Goal: Information Seeking & Learning: Learn about a topic

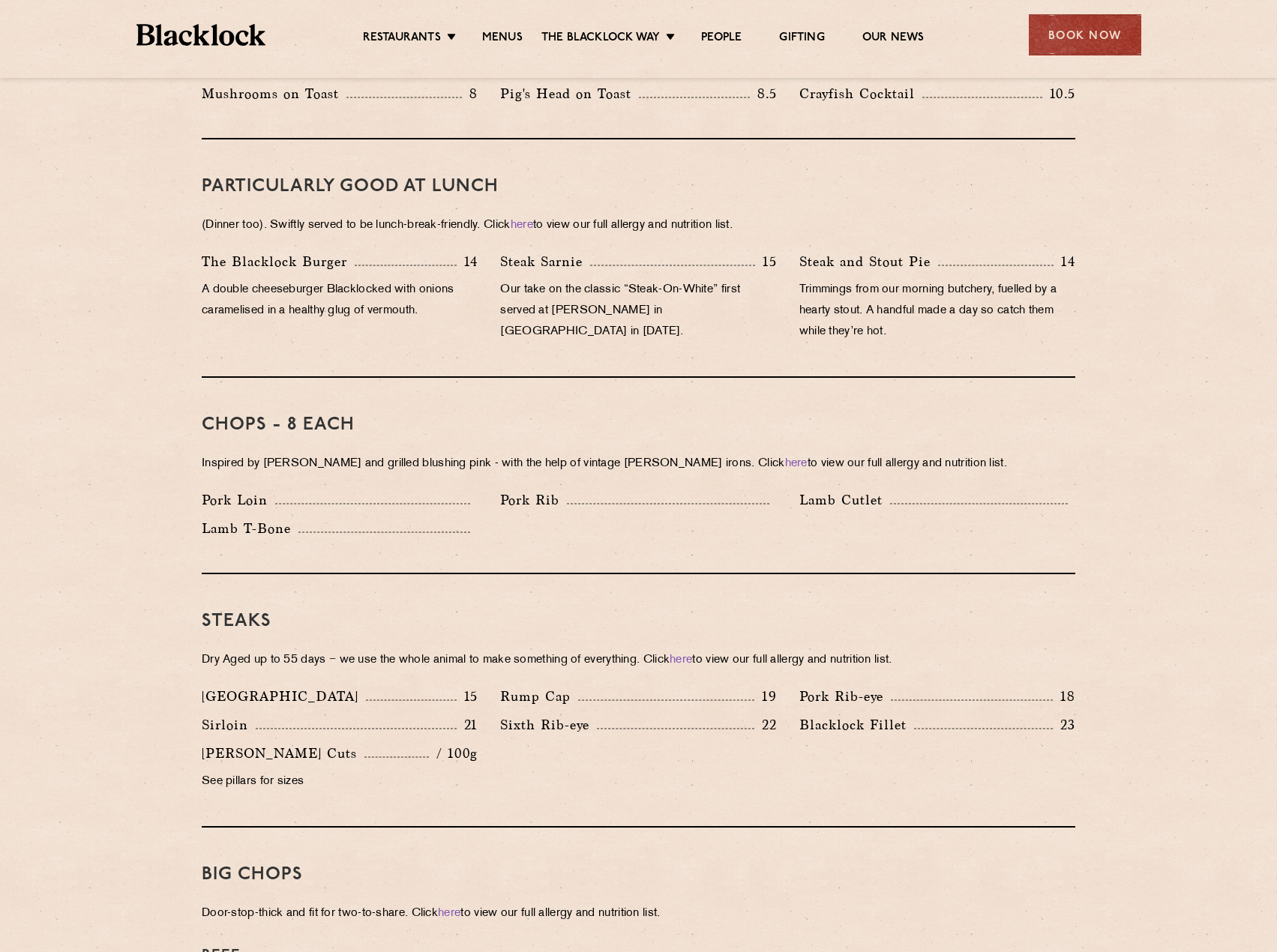
scroll to position [825, 0]
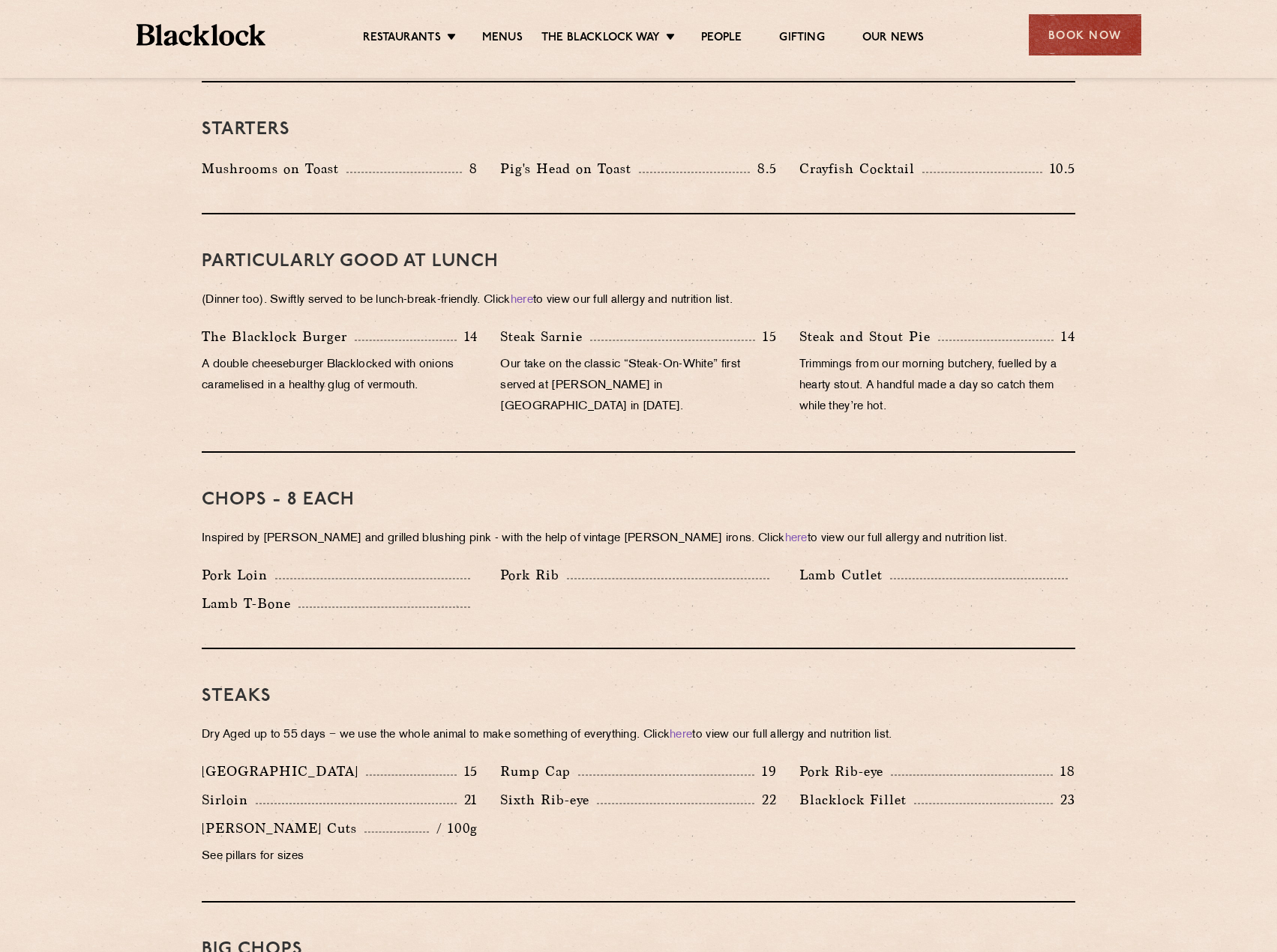
click at [464, 327] on p "14" at bounding box center [467, 337] width 22 height 20
click at [489, 337] on div "Steak Sarnie 15 Our take on the classic “Steak-On-White” first served at Louis’…" at bounding box center [638, 375] width 299 height 99
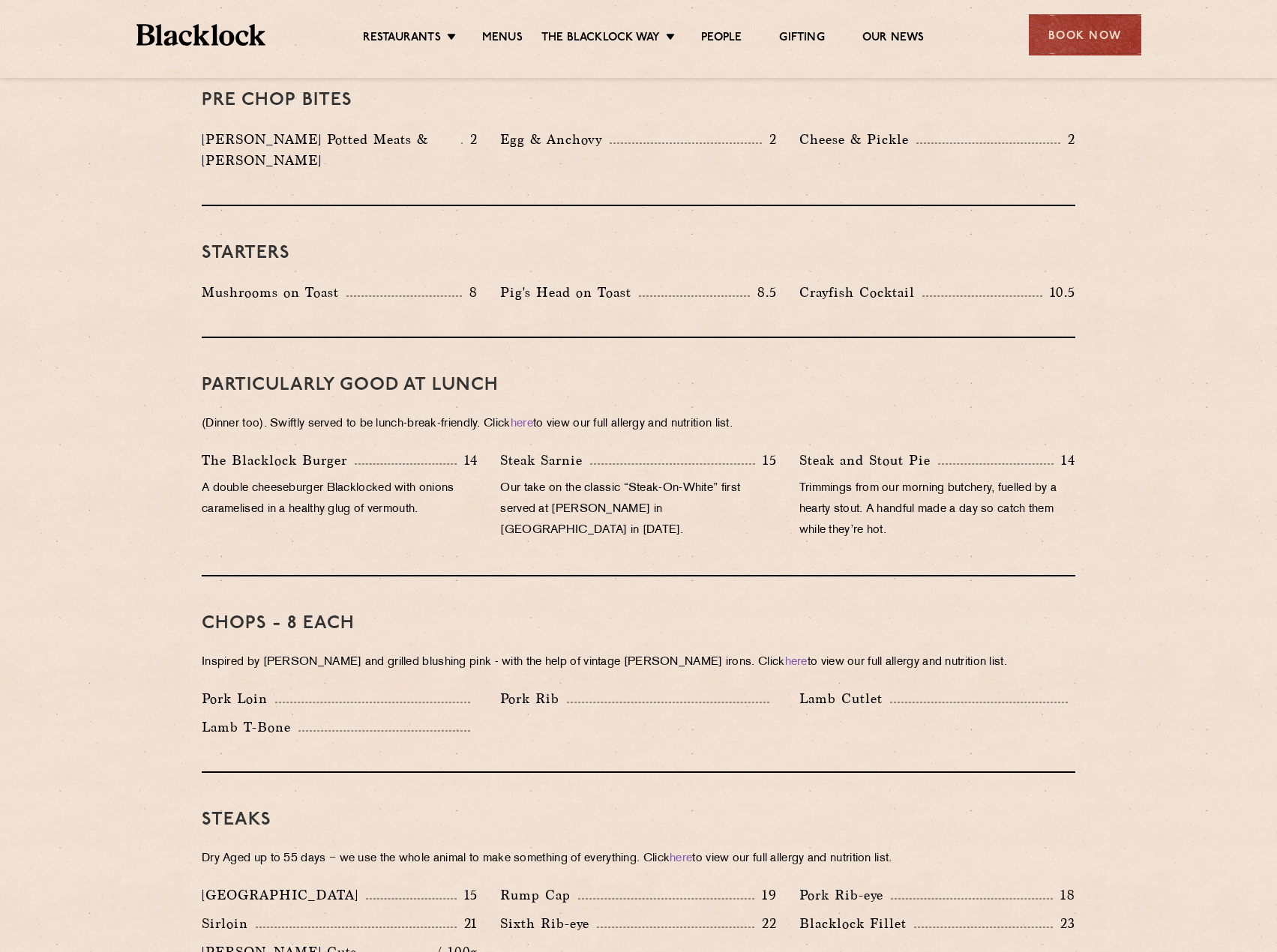
scroll to position [675, 0]
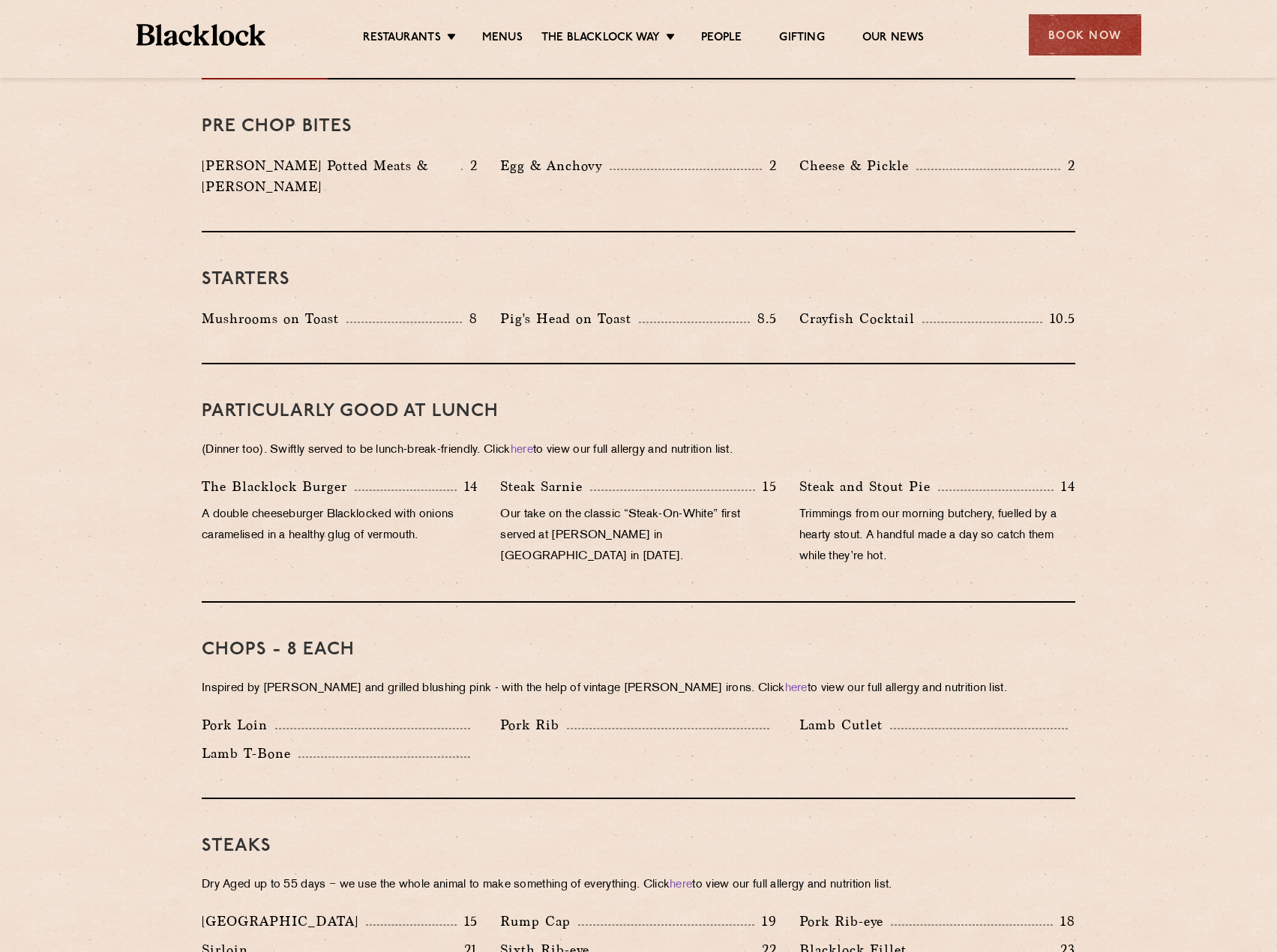
click at [453, 402] on h3 "PARTICULARLY GOOD AT LUNCH" at bounding box center [638, 412] width 874 height 20
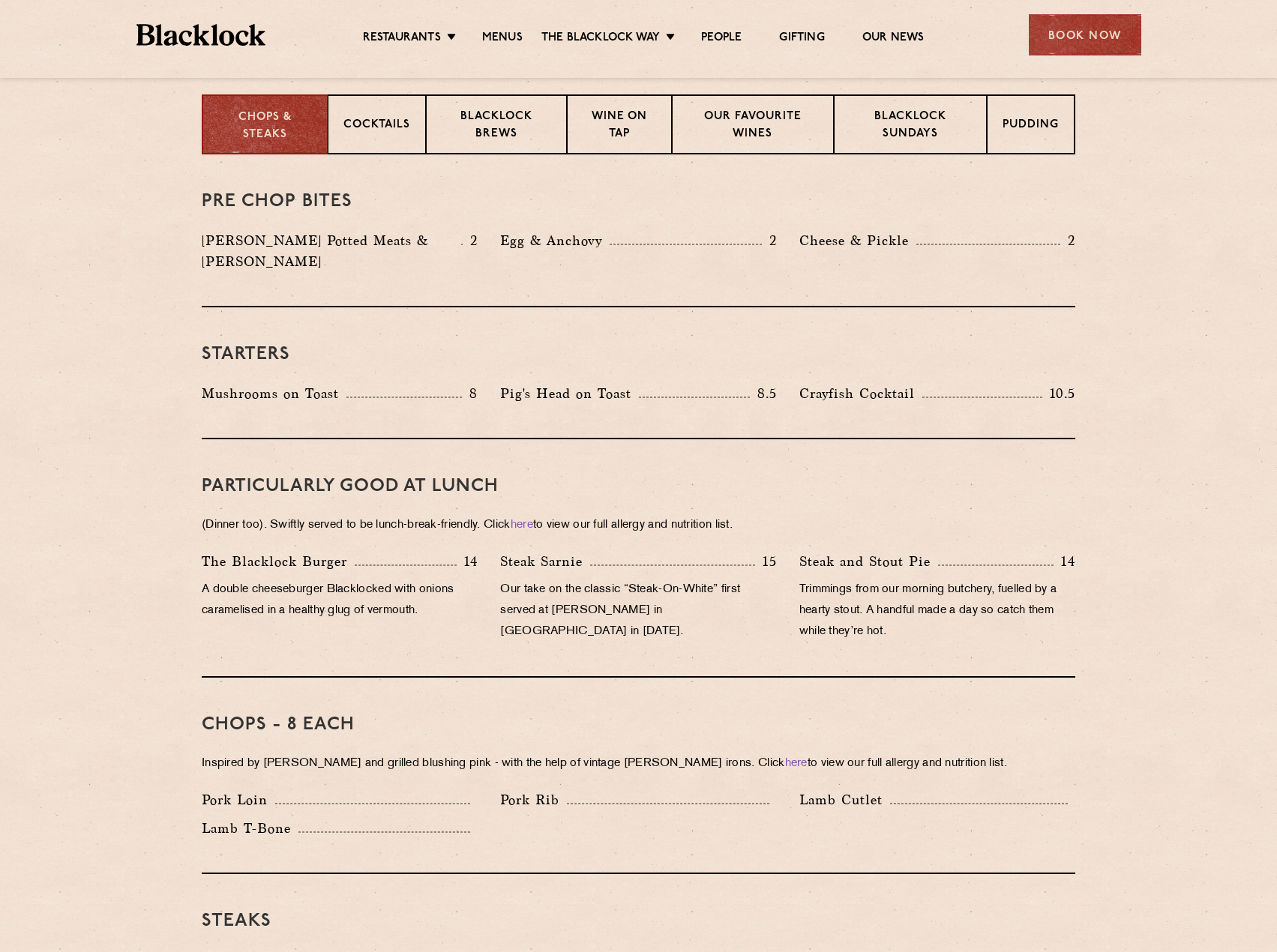
click at [451, 383] on div "Mushrooms on Toast 8" at bounding box center [340, 393] width 276 height 21
click at [475, 384] on p "8" at bounding box center [469, 393] width 16 height 20
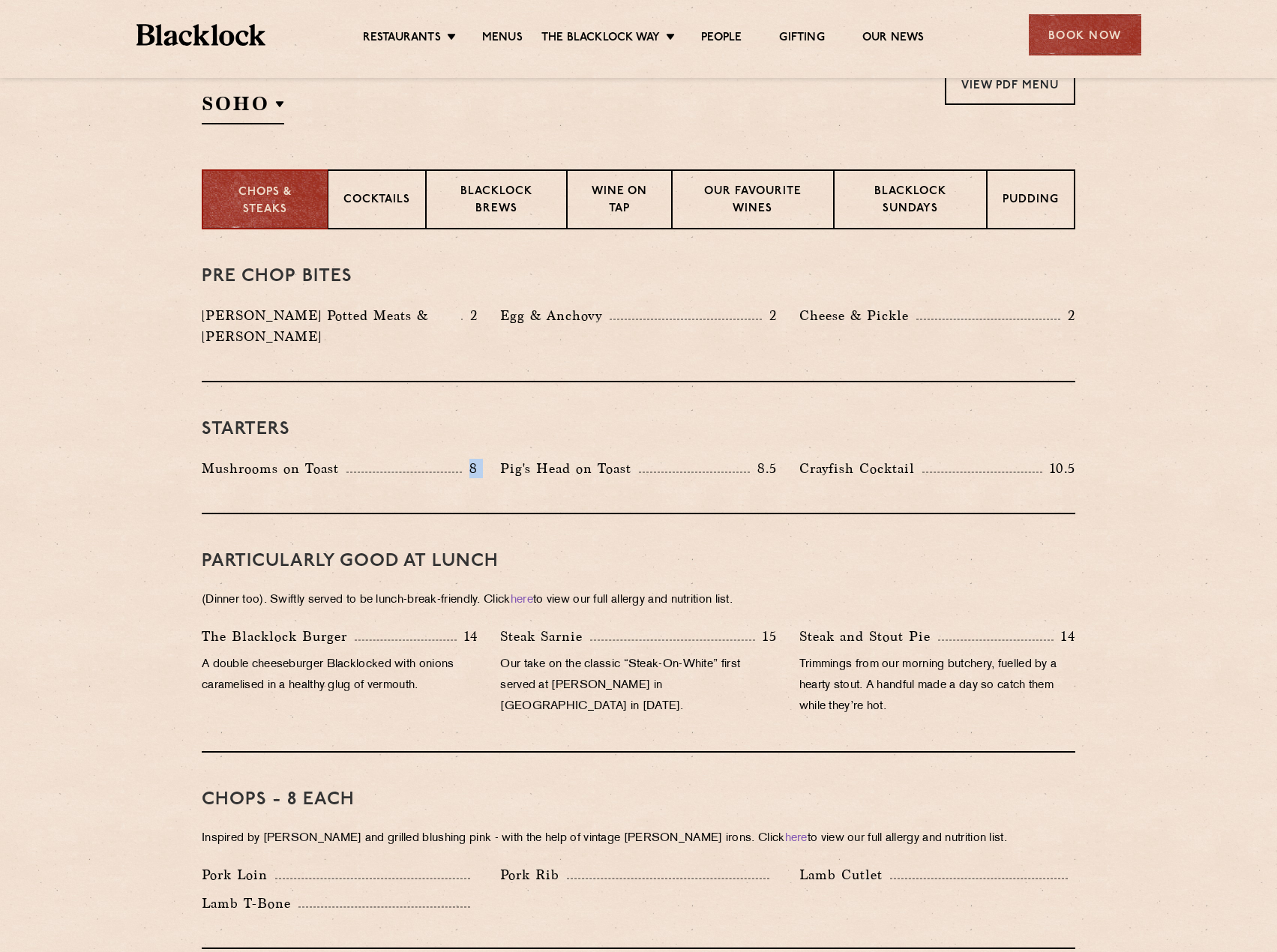
scroll to position [449, 0]
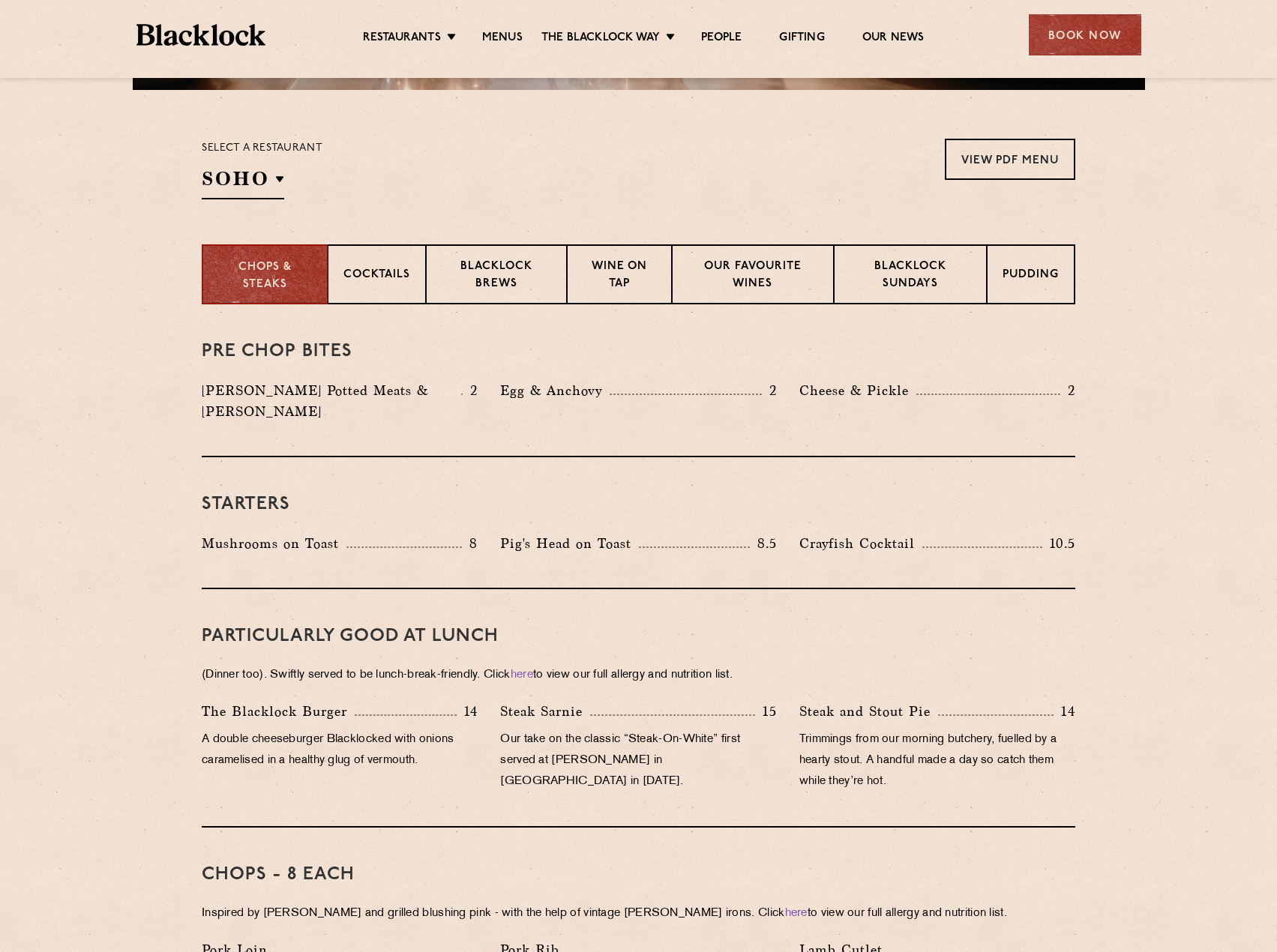
drag, startPoint x: 270, startPoint y: 195, endPoint x: 366, endPoint y: 191, distance: 96.1
click at [363, 189] on div "Select a restaurant [GEOGRAPHIC_DATA] [GEOGRAPHIC_DATA] [GEOGRAPHIC_DATA] [GEOG…" at bounding box center [638, 169] width 874 height 61
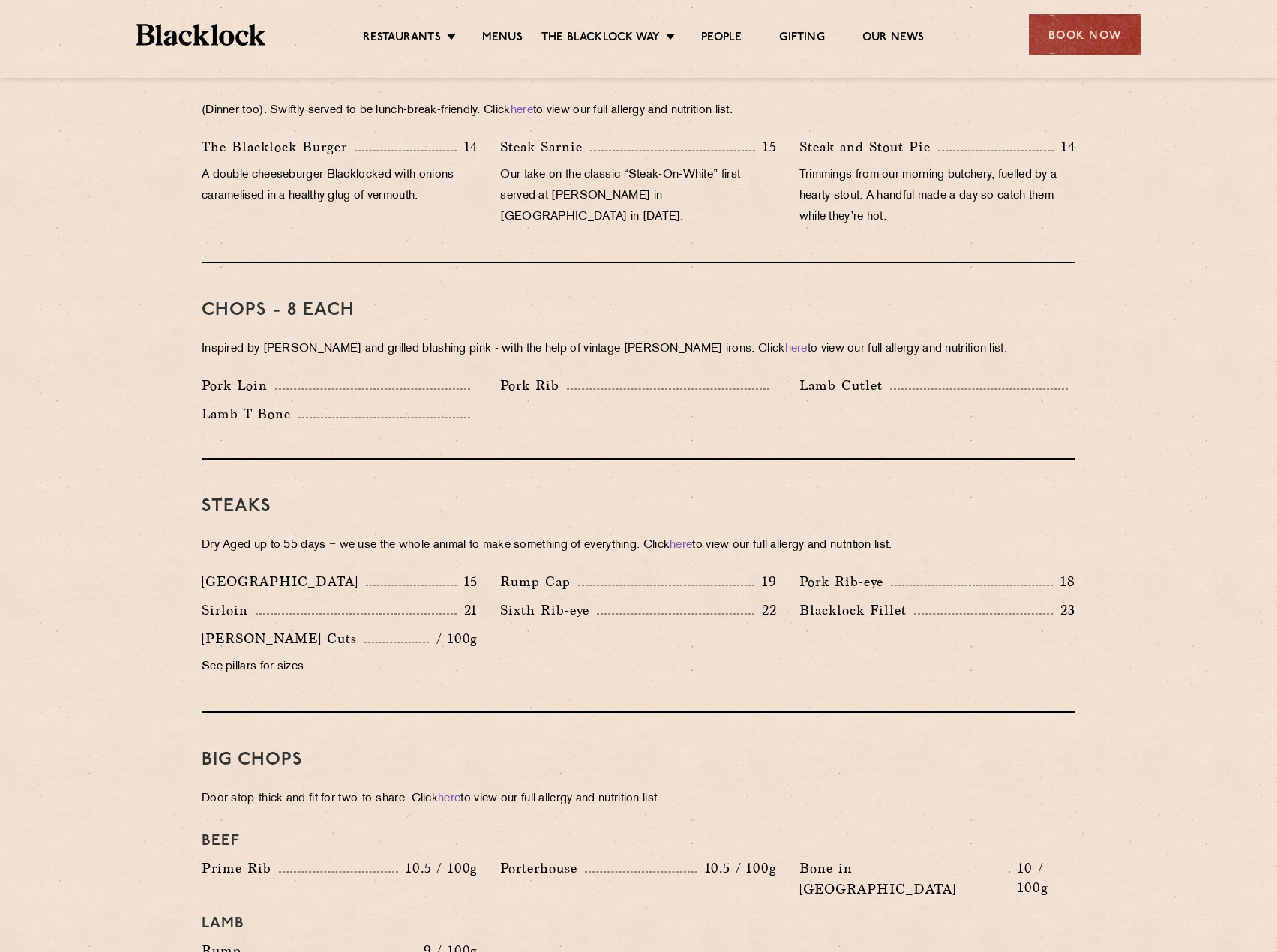
scroll to position [1049, 0]
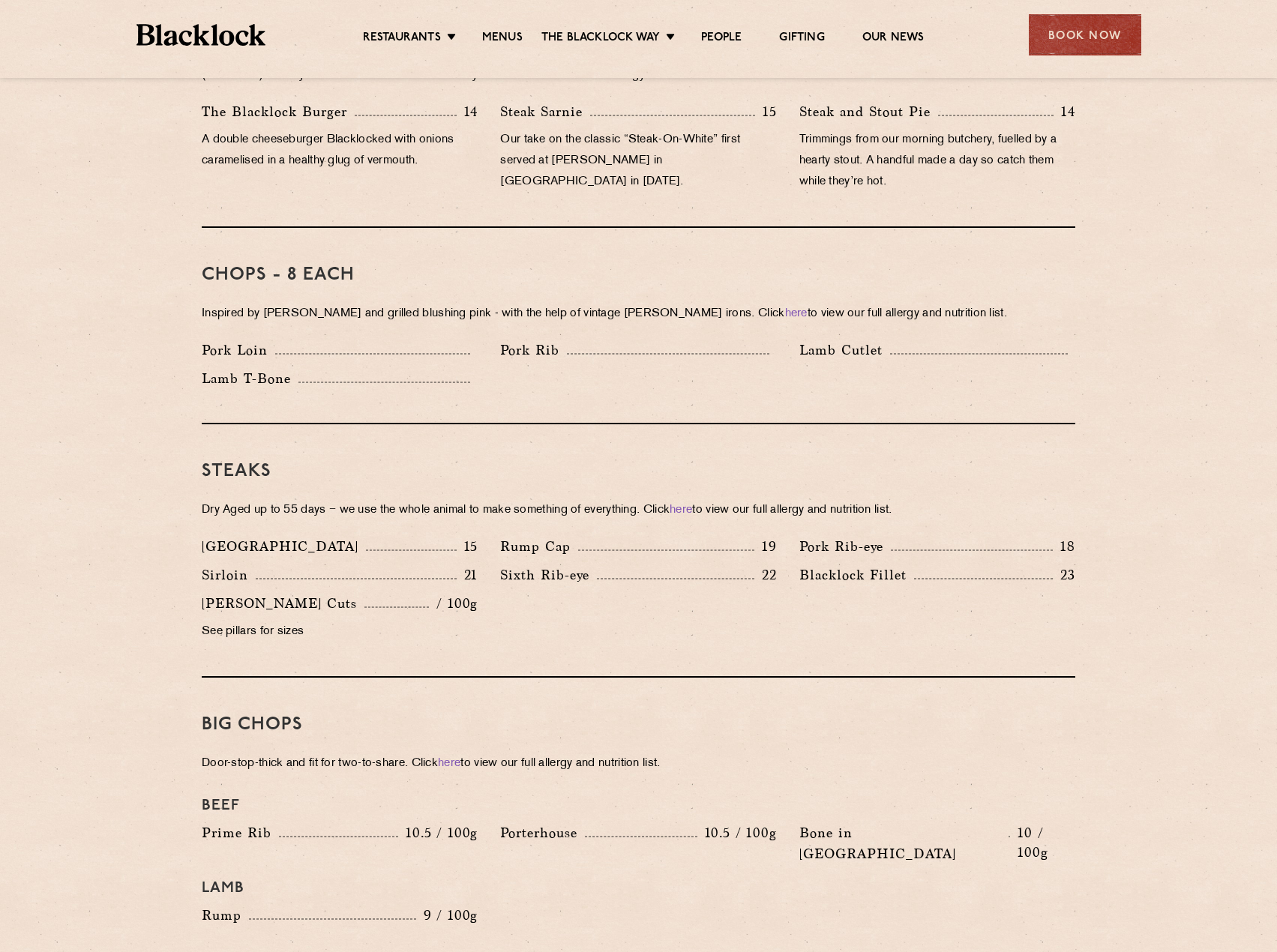
click at [463, 565] on p "21" at bounding box center [467, 575] width 22 height 20
click at [726, 590] on div "Denver 15 Rump Cap 19 Pork Rib-eye 18 Sirloin 21 Sixth Rib-eye 22 [PERSON_NAME]…" at bounding box center [638, 593] width 896 height 114
click at [755, 565] on p "22" at bounding box center [766, 575] width 23 height 20
click at [768, 565] on p "22" at bounding box center [766, 575] width 23 height 20
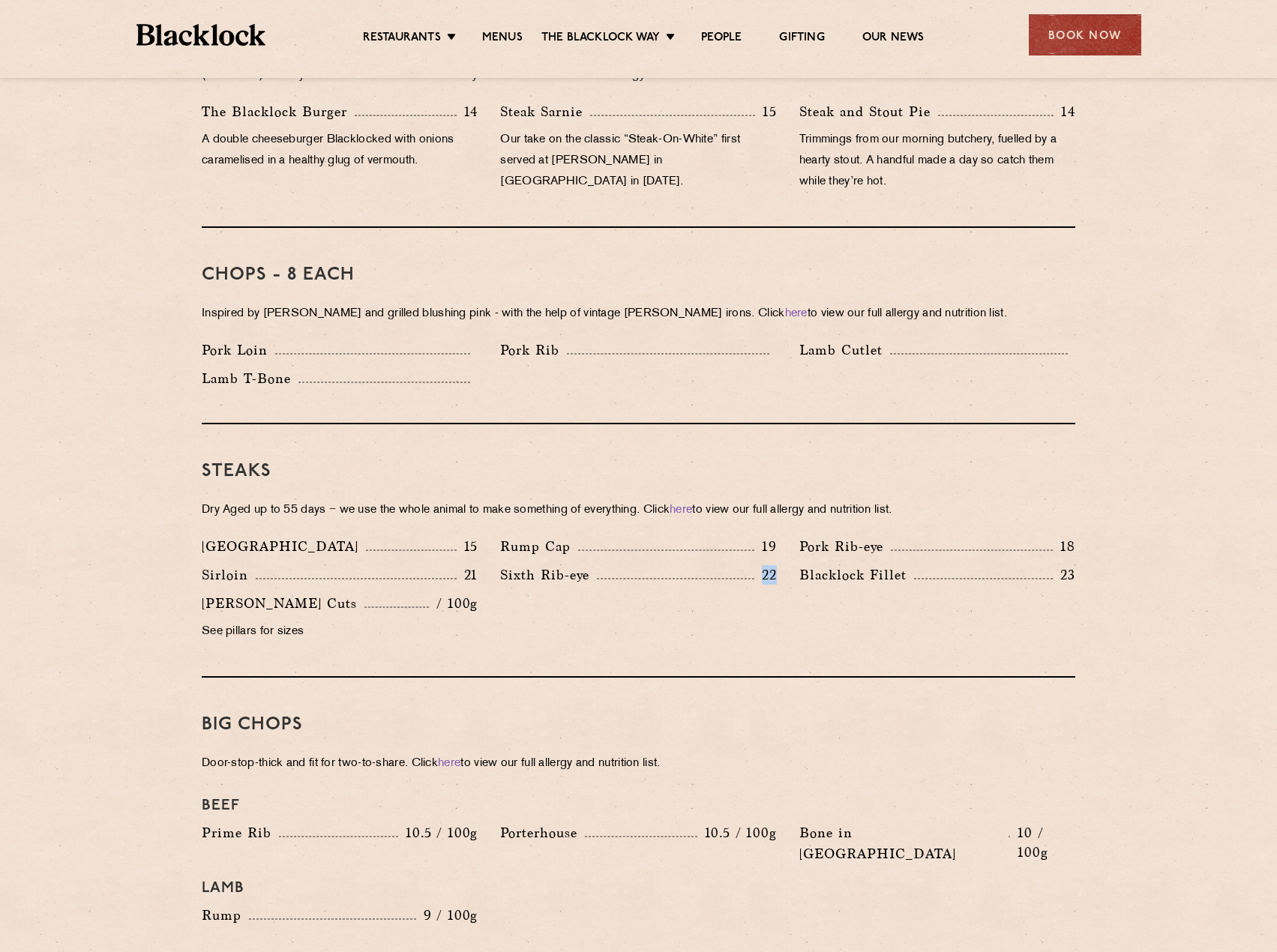
click at [768, 565] on p "22" at bounding box center [766, 575] width 23 height 20
click at [745, 587] on div "Denver 15 Rump Cap 19 Pork Rib-eye 18 Sirloin 21 Sixth Rib-eye 22 [PERSON_NAME]…" at bounding box center [638, 593] width 896 height 114
click at [736, 585] on div "Denver 15 Rump Cap 19 Pork Rib-eye 18 Sirloin 21 Sixth Rib-eye 22 [PERSON_NAME]…" at bounding box center [638, 593] width 896 height 114
click at [625, 597] on div "Denver 15 Rump Cap 19 Pork Rib-eye 18 Sirloin 21 Sixth Rib-eye 22 [PERSON_NAME]…" at bounding box center [638, 593] width 896 height 114
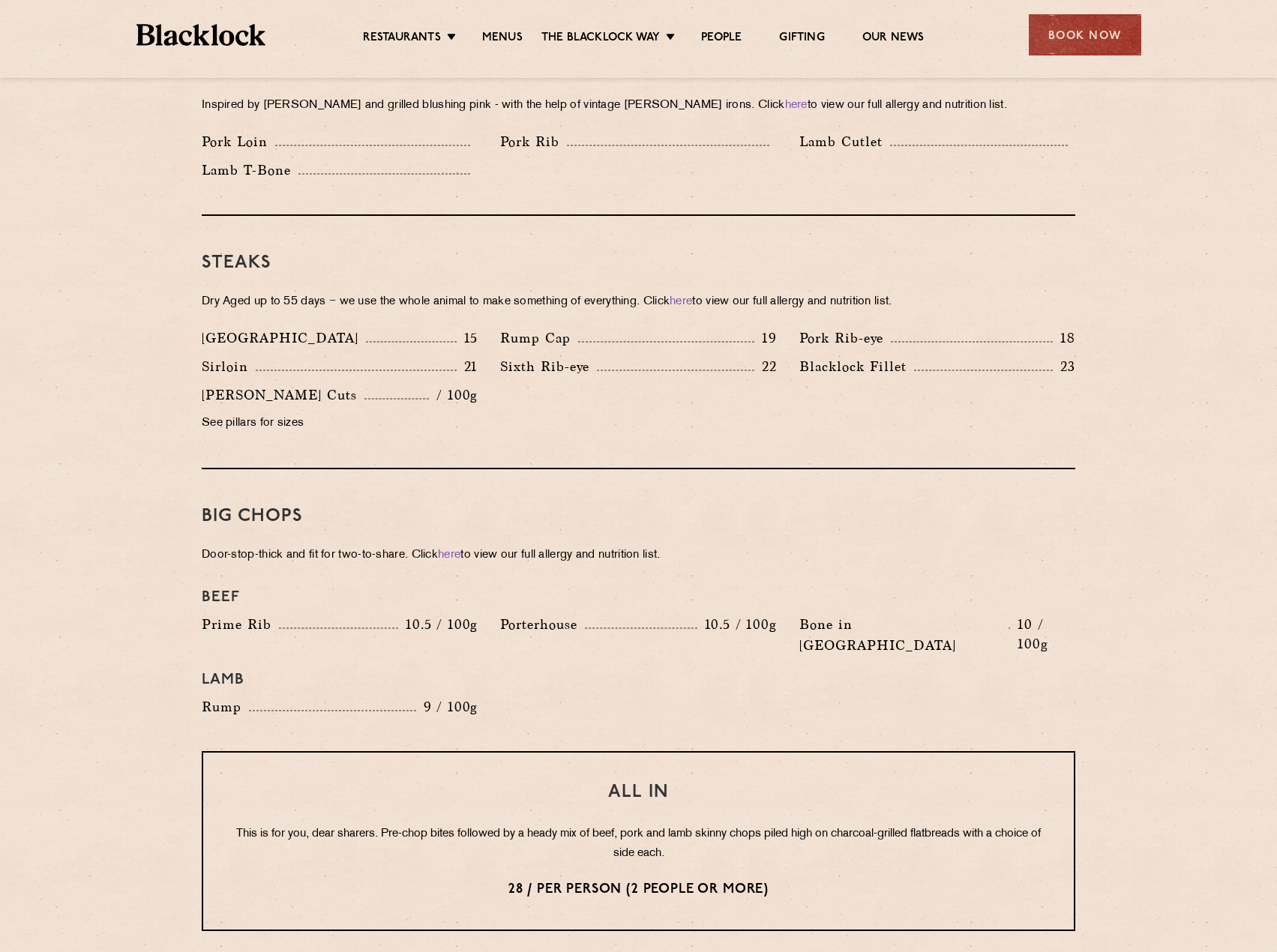
scroll to position [1349, 0]
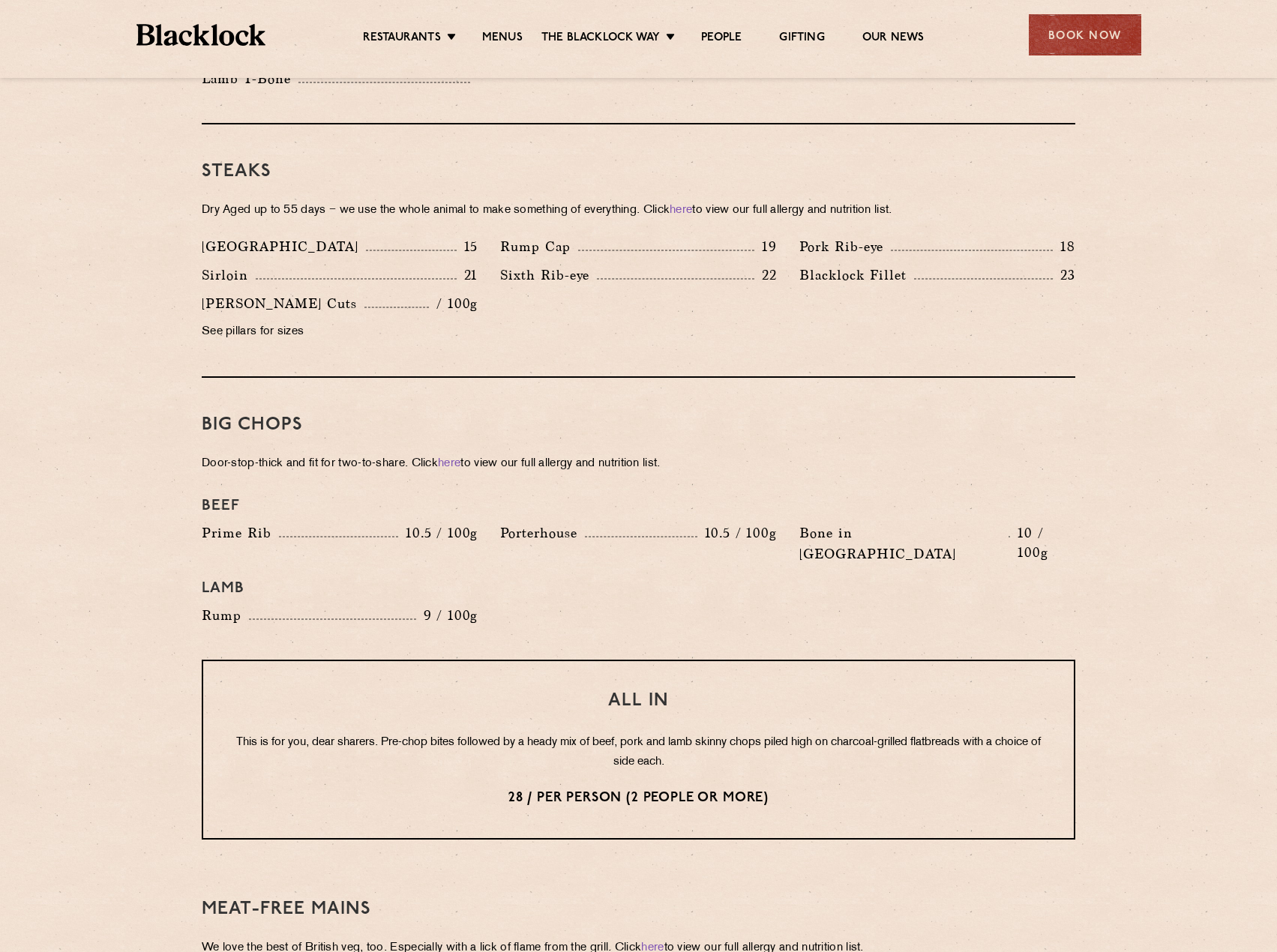
click at [498, 788] on p "28 / per person (2 people or more)" at bounding box center [638, 798] width 811 height 20
click at [516, 788] on p "28 / per person (2 people or more)" at bounding box center [638, 798] width 811 height 20
click at [413, 733] on p "This is for you, dear sharers. Pre-chop bites followed by a heady mix of beef, …" at bounding box center [638, 752] width 811 height 39
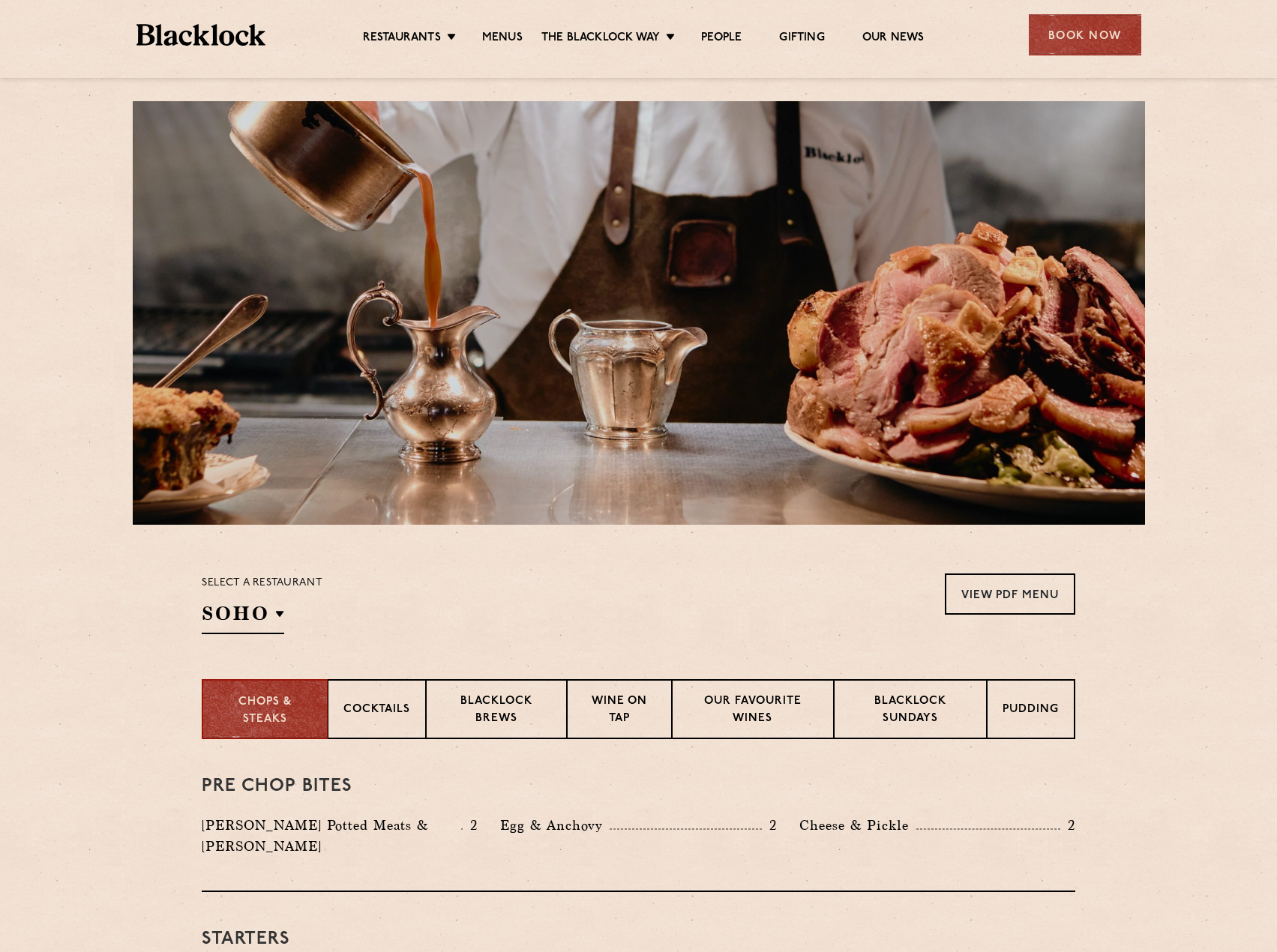
scroll to position [0, 0]
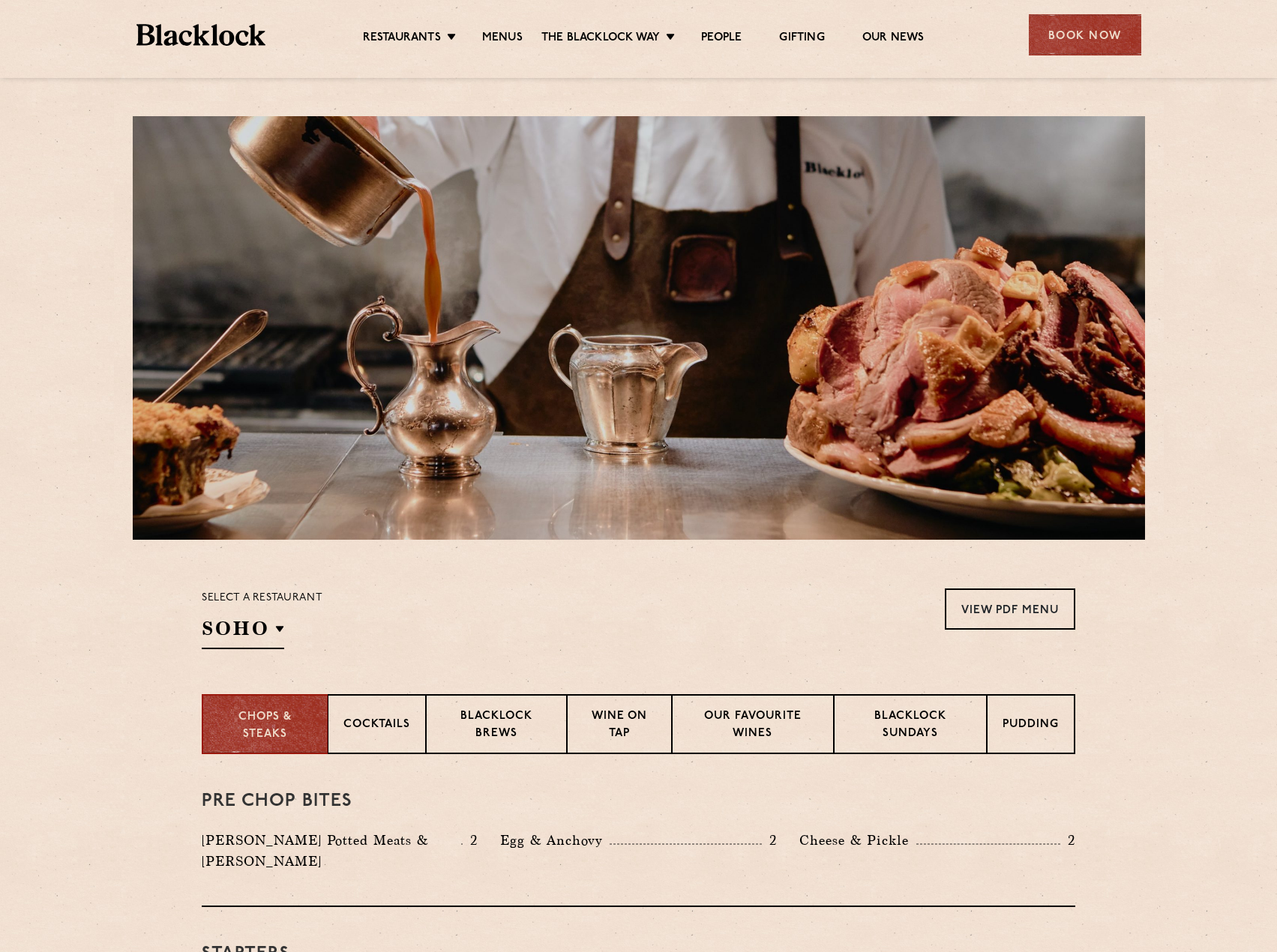
click at [220, 40] on img at bounding box center [201, 35] width 130 height 22
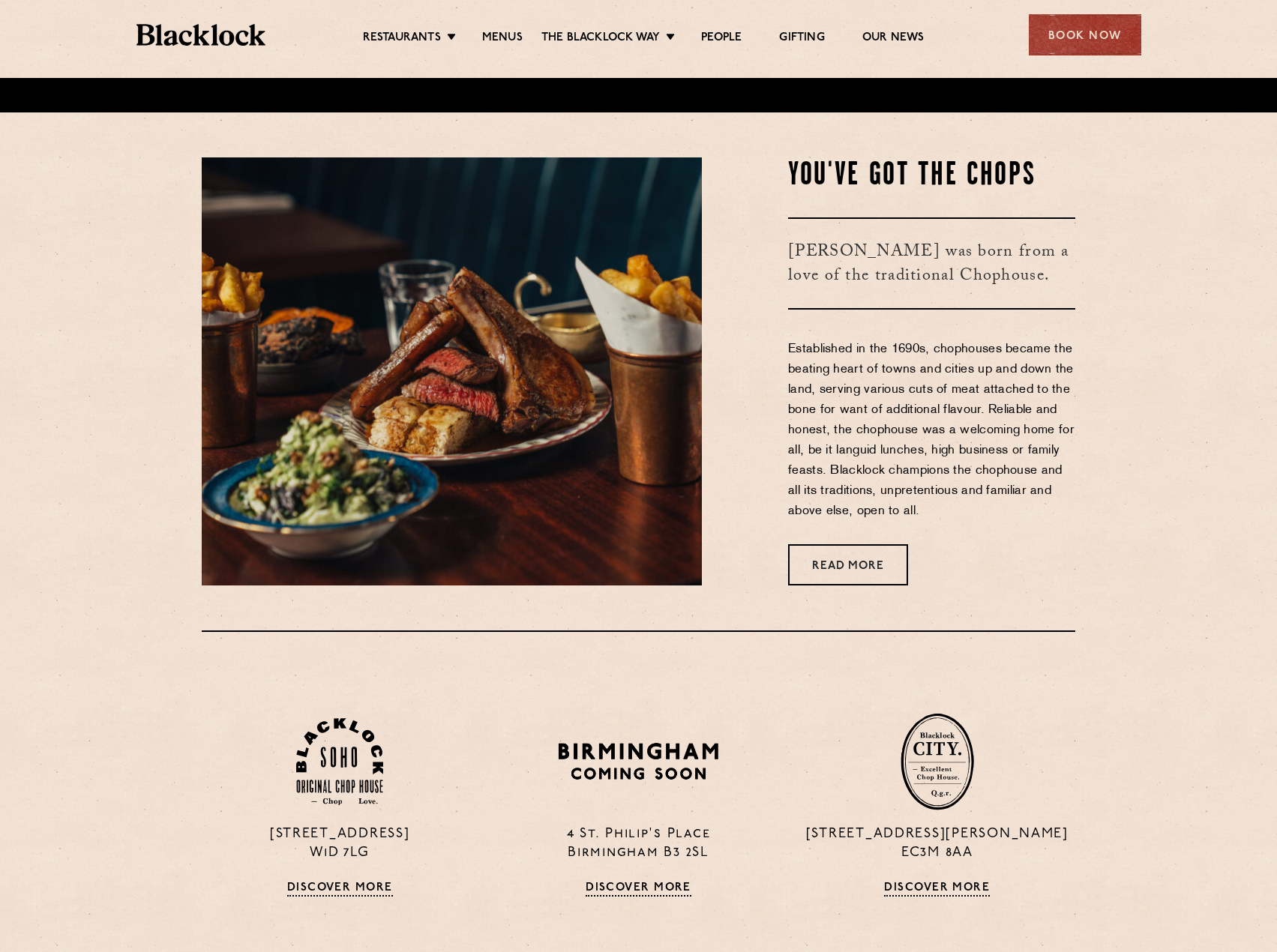
scroll to position [974, 0]
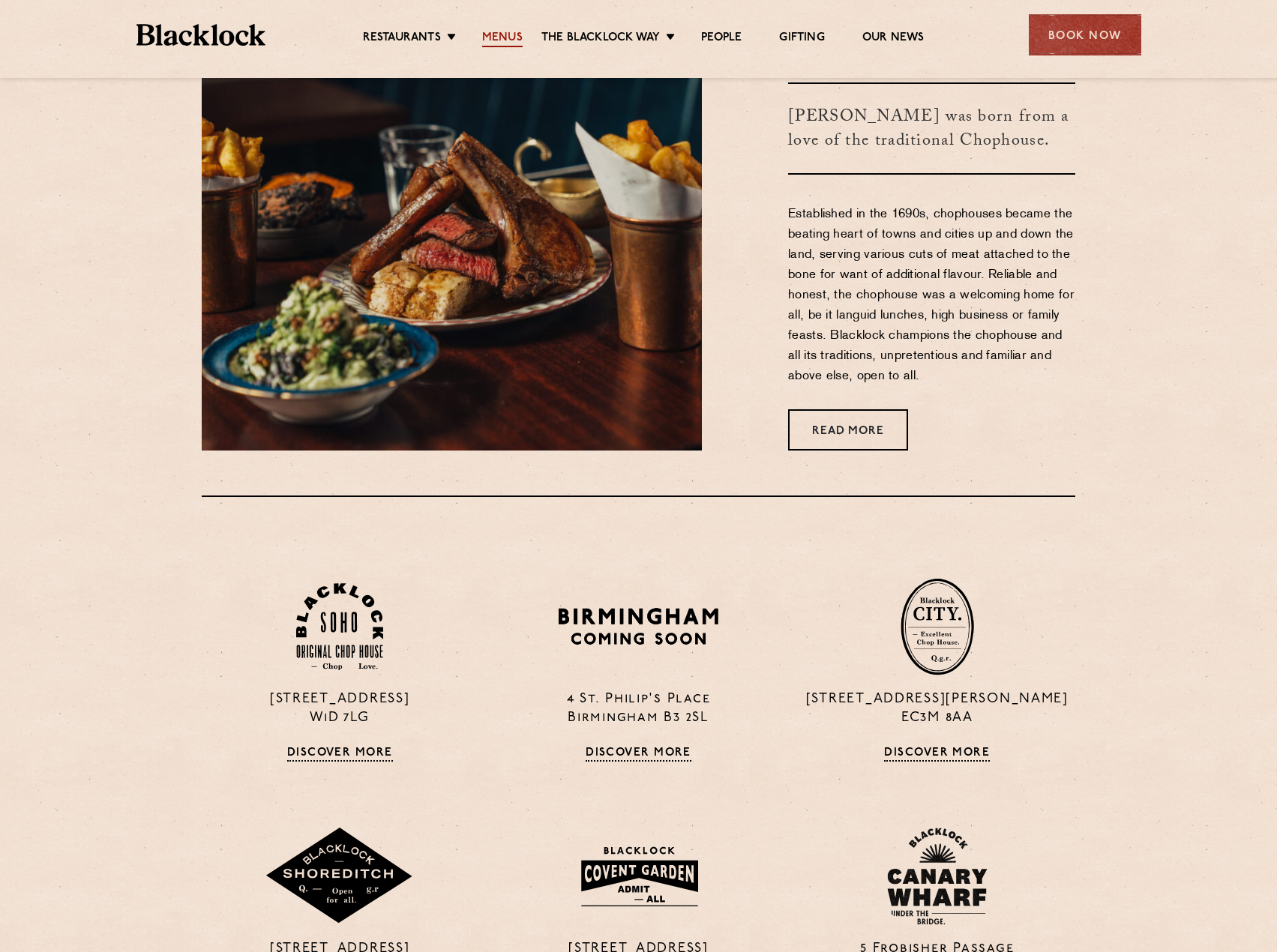
click at [493, 39] on link "Menus" at bounding box center [502, 39] width 40 height 17
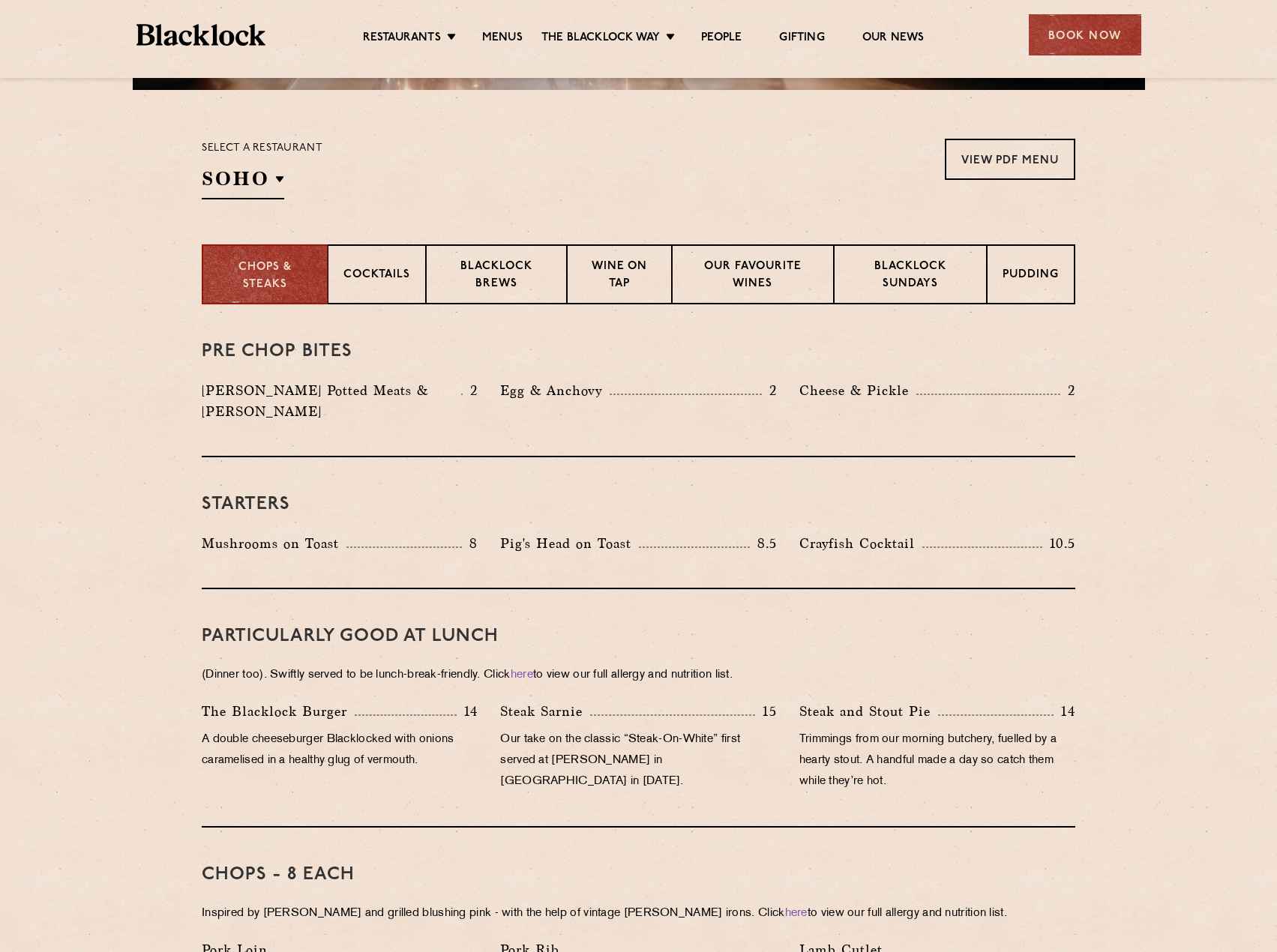
scroll to position [675, 0]
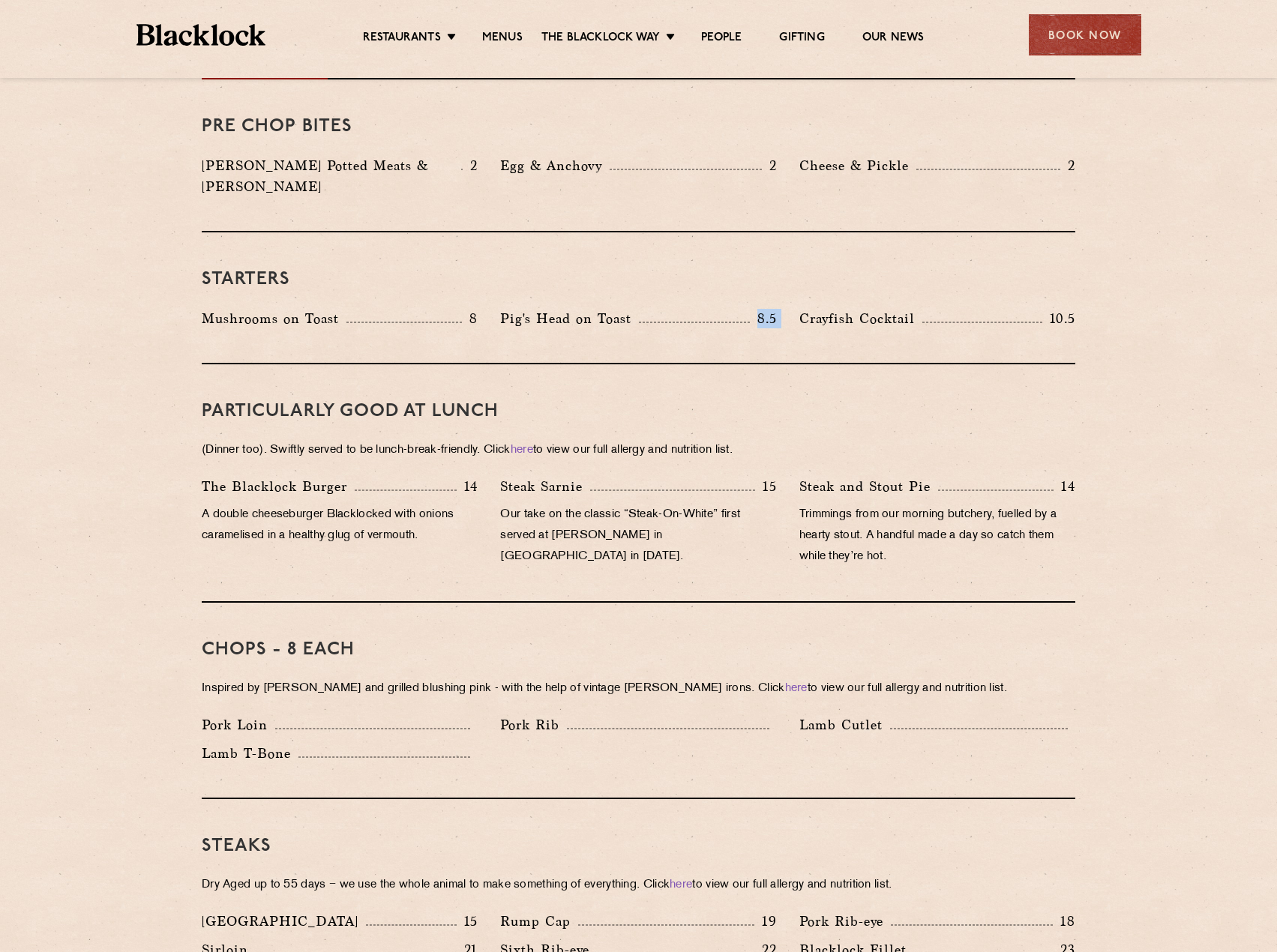
drag, startPoint x: 761, startPoint y: 296, endPoint x: 795, endPoint y: 302, distance: 34.5
click at [795, 308] on div "Mushrooms on Toast 8 Pig's Head on Toast 8.5 Crayfish Cocktail 10.5" at bounding box center [638, 322] width 896 height 29
click at [785, 308] on div "Pig's Head on Toast 8.5" at bounding box center [638, 322] width 299 height 29
click at [772, 308] on p "8.5" at bounding box center [764, 318] width 27 height 20
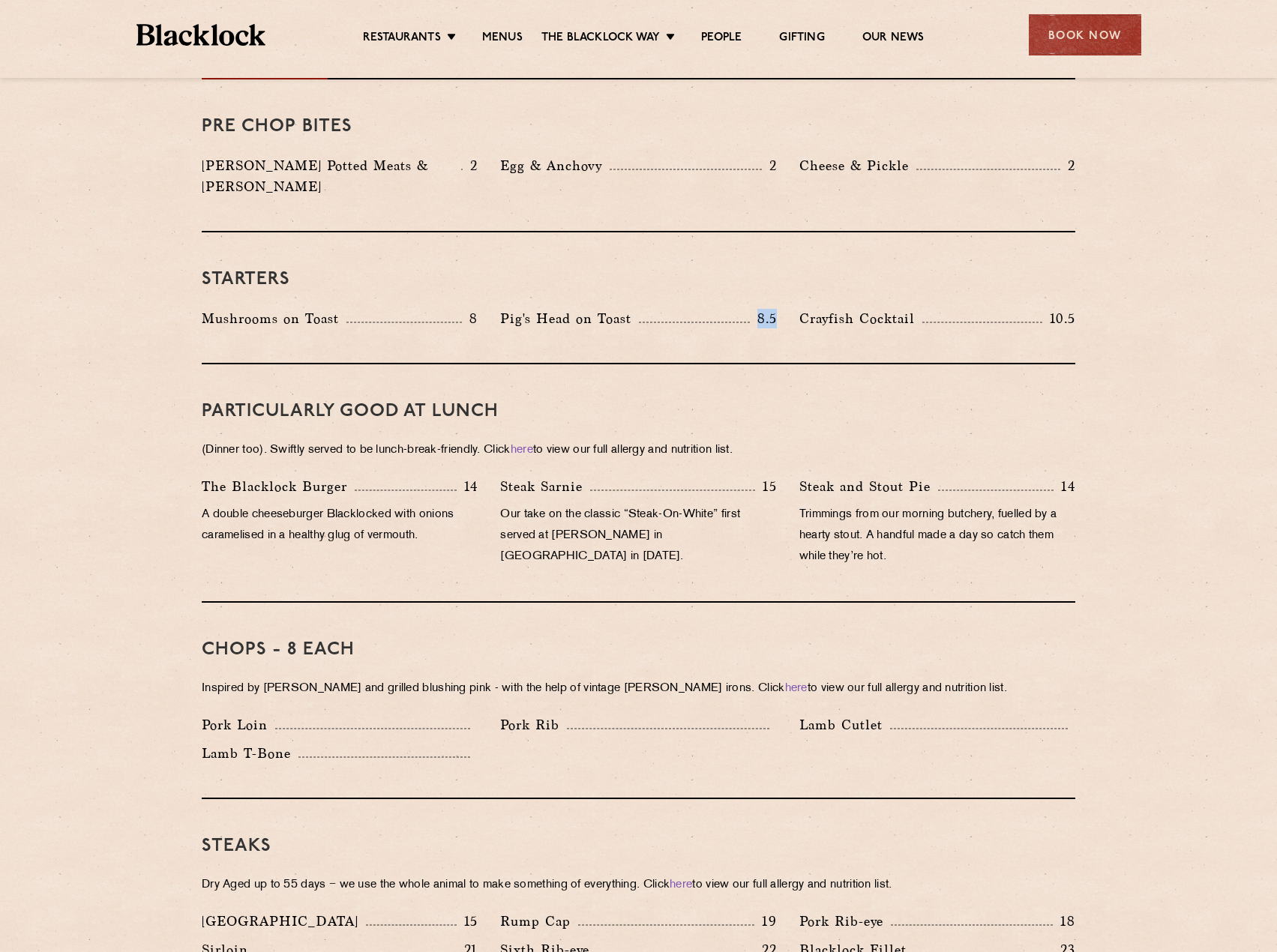
click at [770, 308] on p "8.5" at bounding box center [764, 318] width 27 height 20
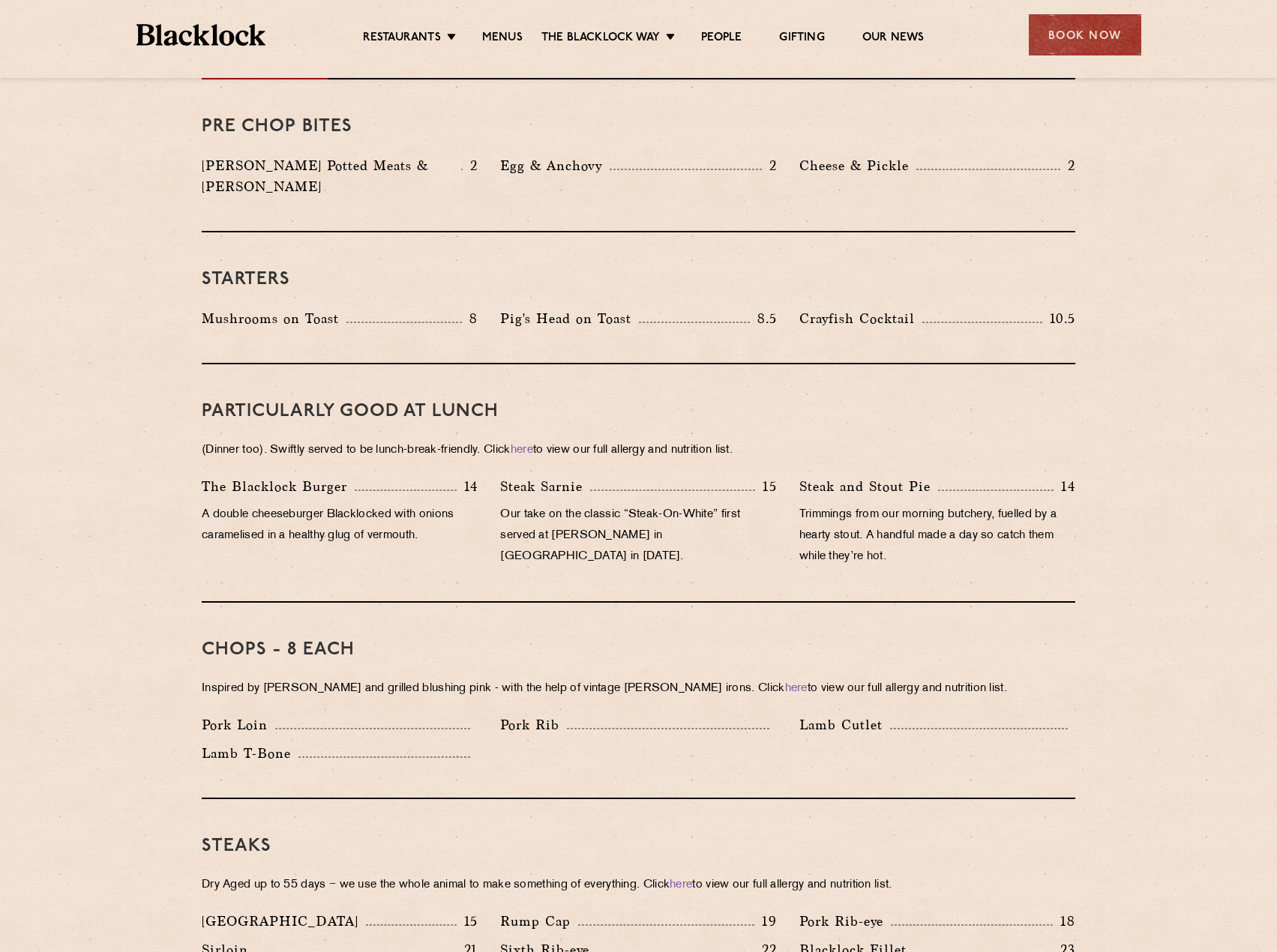
click at [770, 308] on p "8.5" at bounding box center [764, 318] width 27 height 20
click at [768, 308] on p "8.5" at bounding box center [764, 318] width 27 height 20
click at [777, 310] on div "Pig's Head on Toast 8.5" at bounding box center [638, 322] width 299 height 29
